Goal: Check status

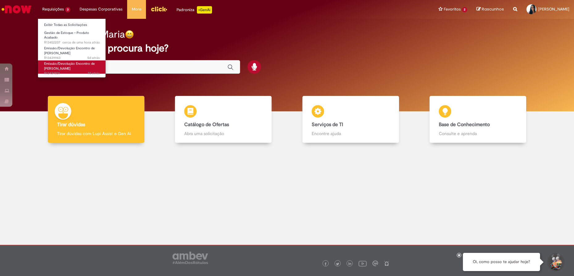
click at [80, 70] on link "Emissão/Devolução Encontro de Contas Fornecedor 7d atrás 7 dias atrás R13434831" at bounding box center [72, 66] width 68 height 13
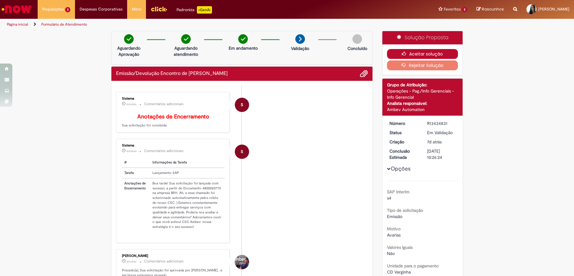
click at [404, 55] on icon "button" at bounding box center [404, 53] width 7 height 4
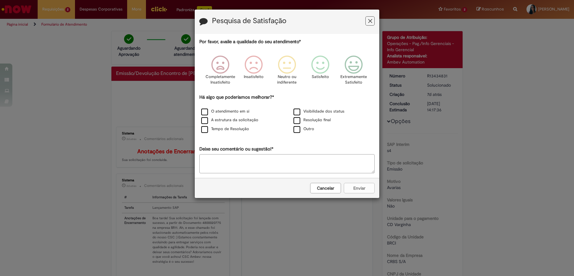
click at [373, 22] on button "Feedback" at bounding box center [369, 20] width 9 height 9
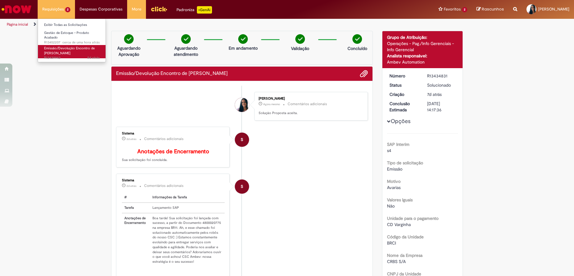
click at [87, 47] on span "Emissão/Devolução Encontro de [PERSON_NAME]" at bounding box center [69, 51] width 51 height 10
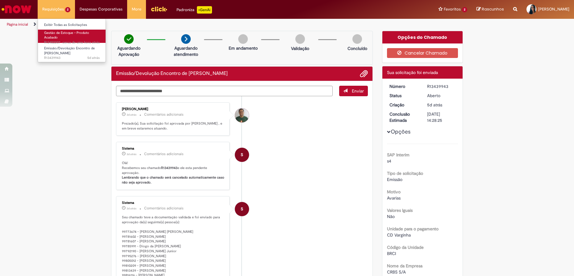
click at [74, 34] on span "Gestão de Estoque – Produto Acabado" at bounding box center [66, 36] width 45 height 10
